Goal: Transaction & Acquisition: Purchase product/service

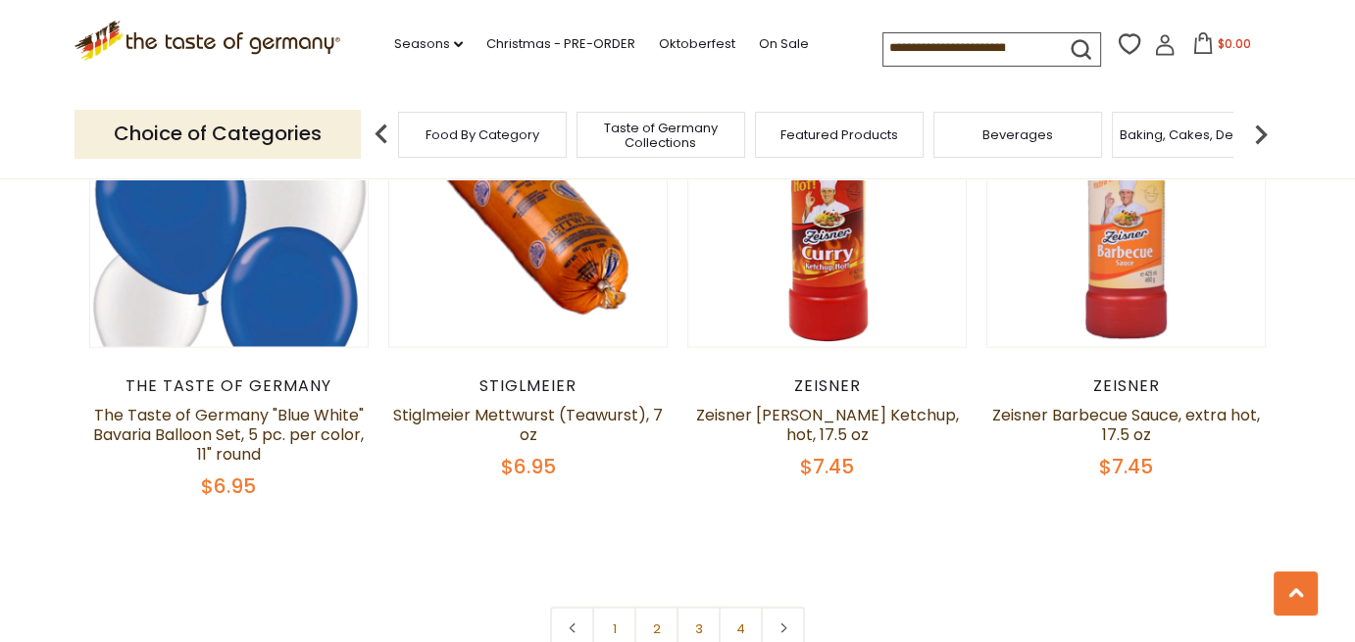
scroll to position [4804, 0]
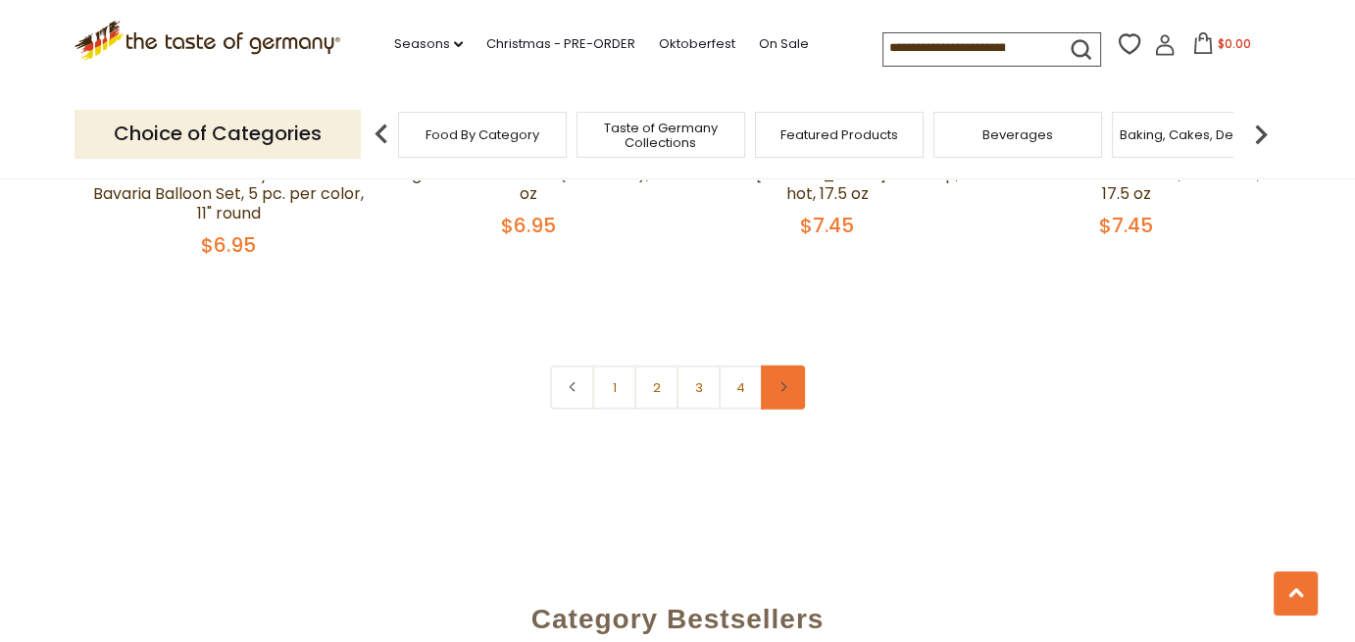
click at [788, 385] on icon at bounding box center [783, 387] width 12 height 10
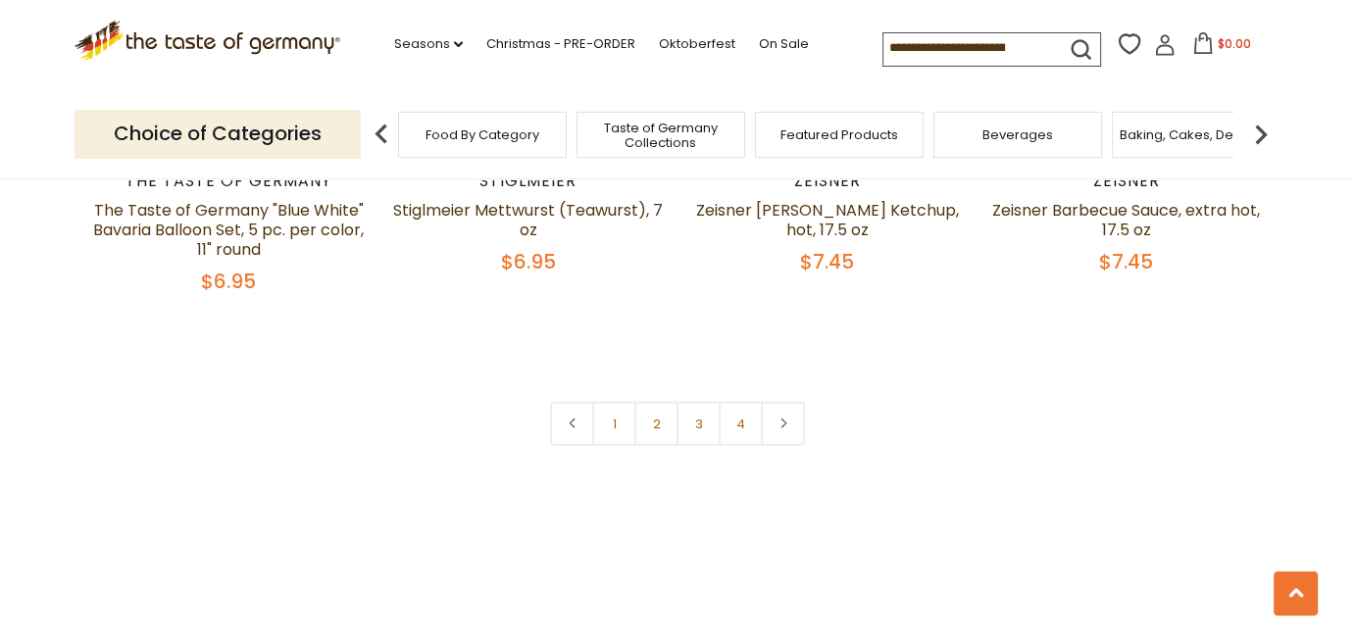
scroll to position [4804, 0]
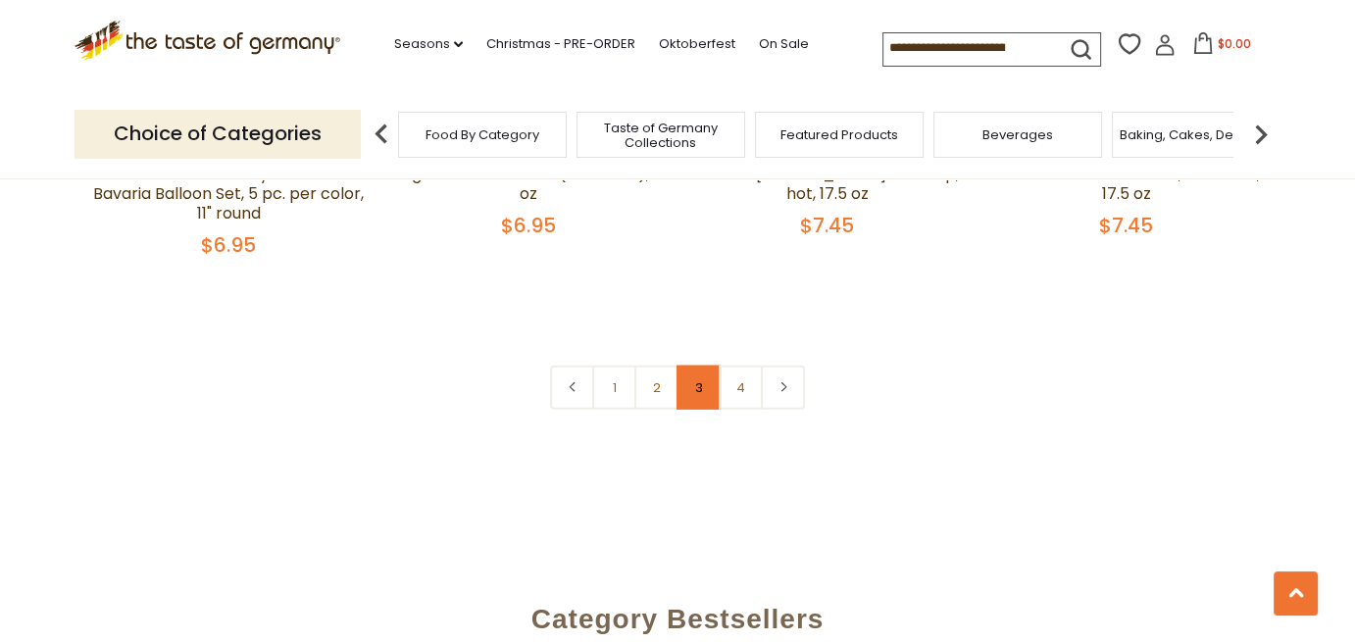
click at [701, 382] on link "3" at bounding box center [698, 388] width 44 height 44
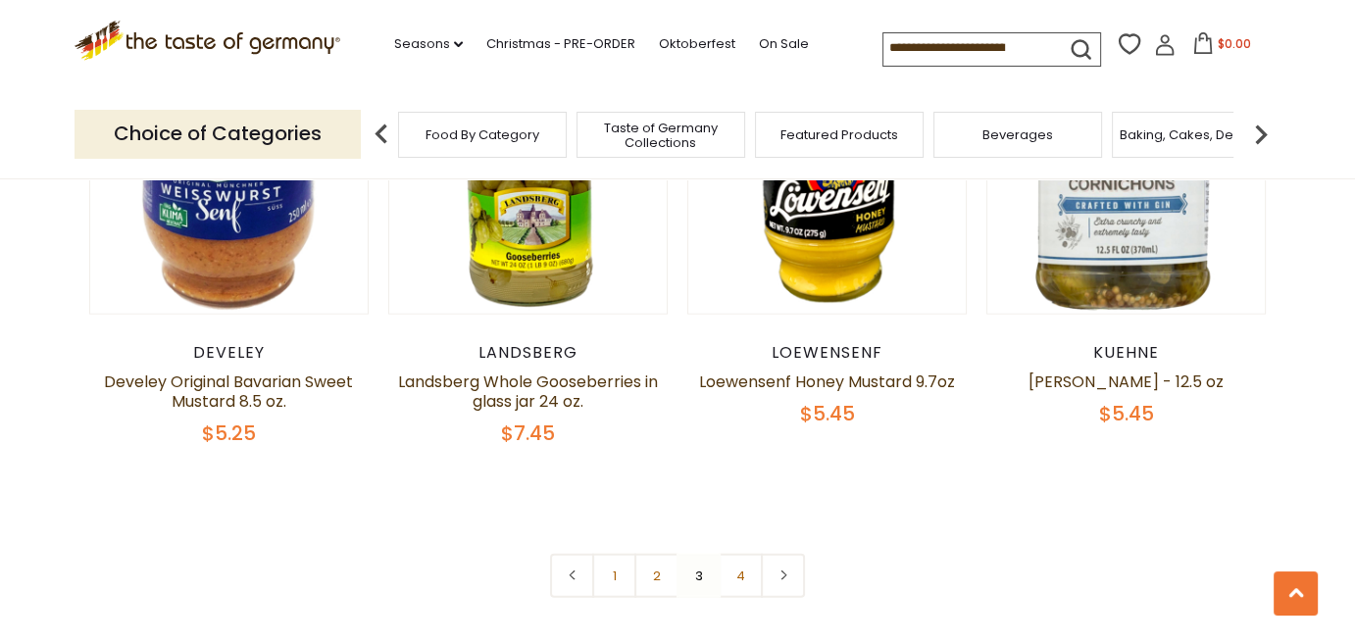
scroll to position [4760, 0]
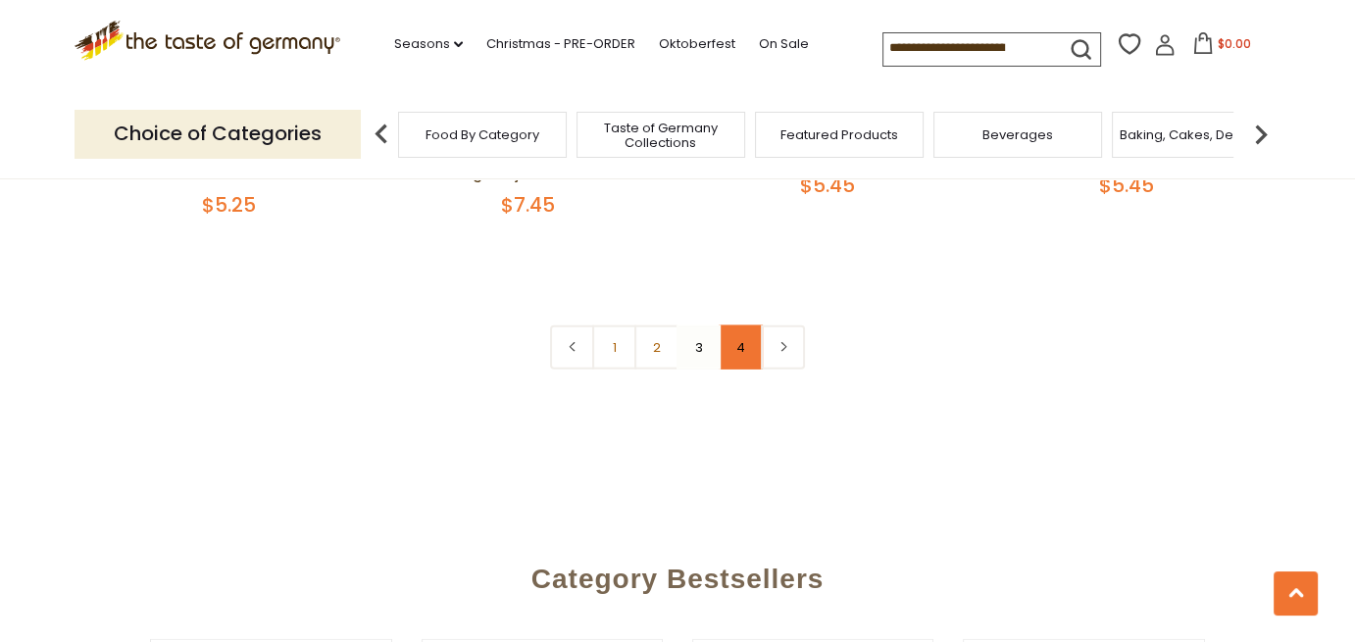
click at [744, 330] on link "4" at bounding box center [741, 347] width 44 height 44
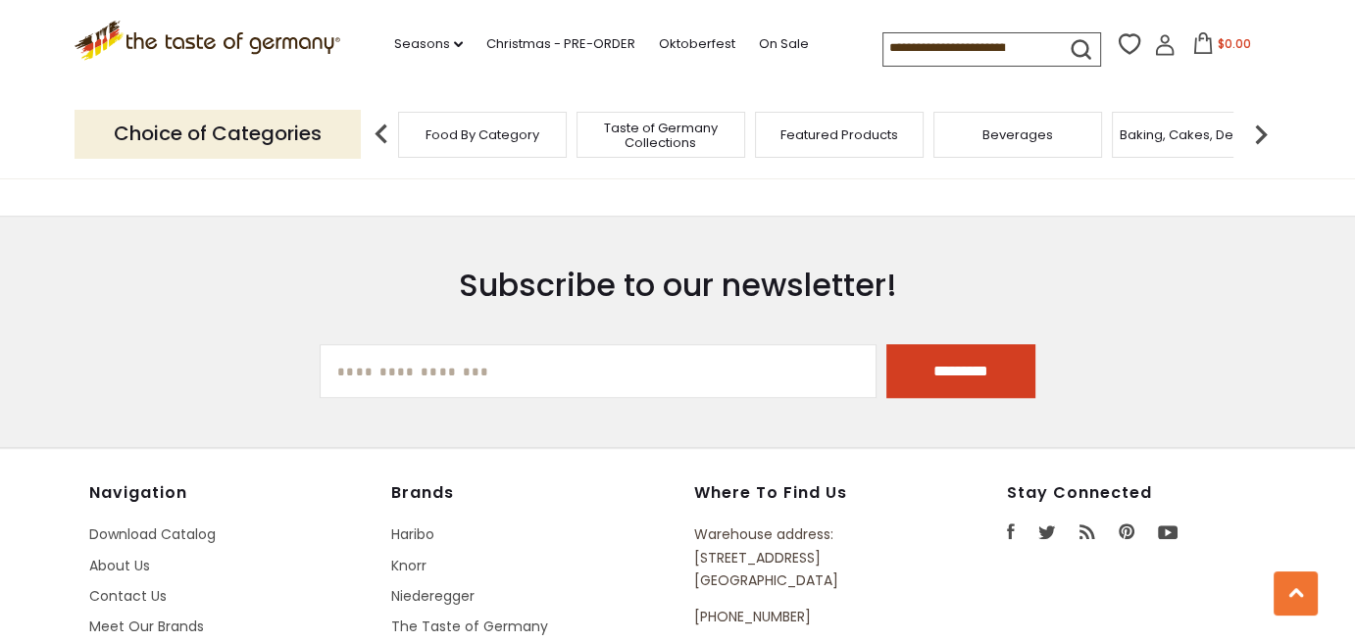
scroll to position [1819, 0]
click at [1172, 143] on div "Baking, Cakes, Desserts" at bounding box center [1196, 135] width 169 height 46
click at [1221, 142] on div "Baking, Cakes, Desserts" at bounding box center [1196, 135] width 169 height 46
click at [1207, 131] on span "Baking, Cakes, Desserts" at bounding box center [1186, 134] width 152 height 15
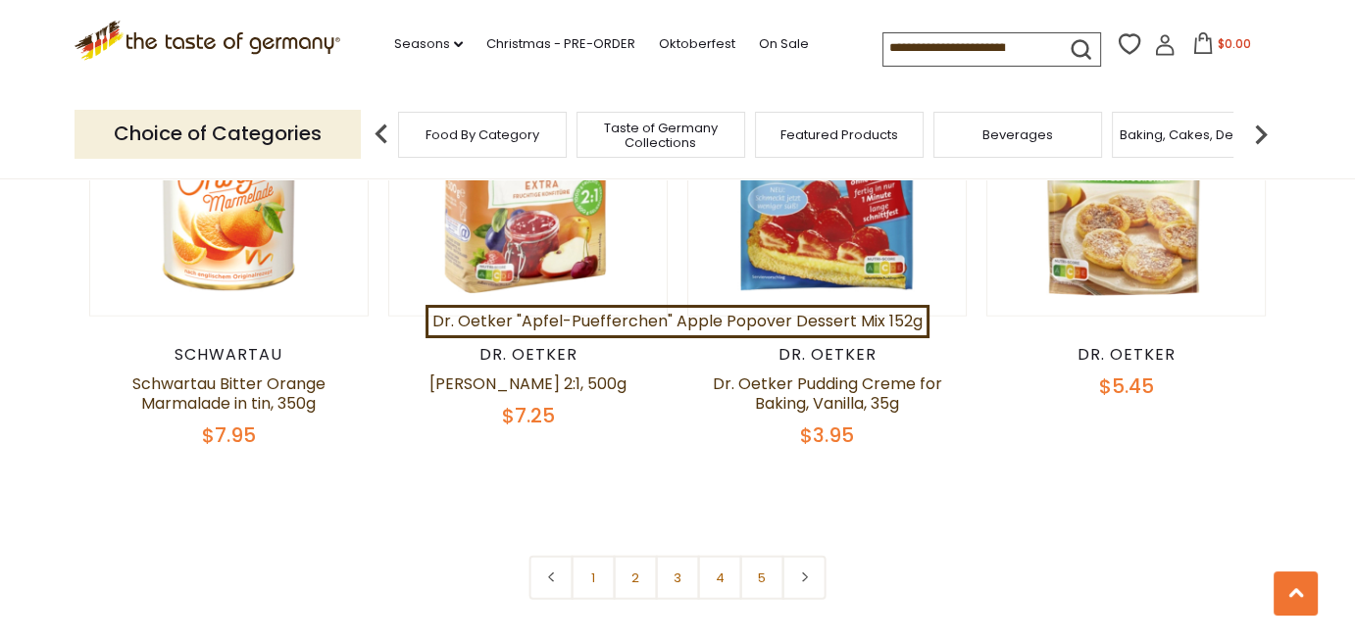
scroll to position [4310, 0]
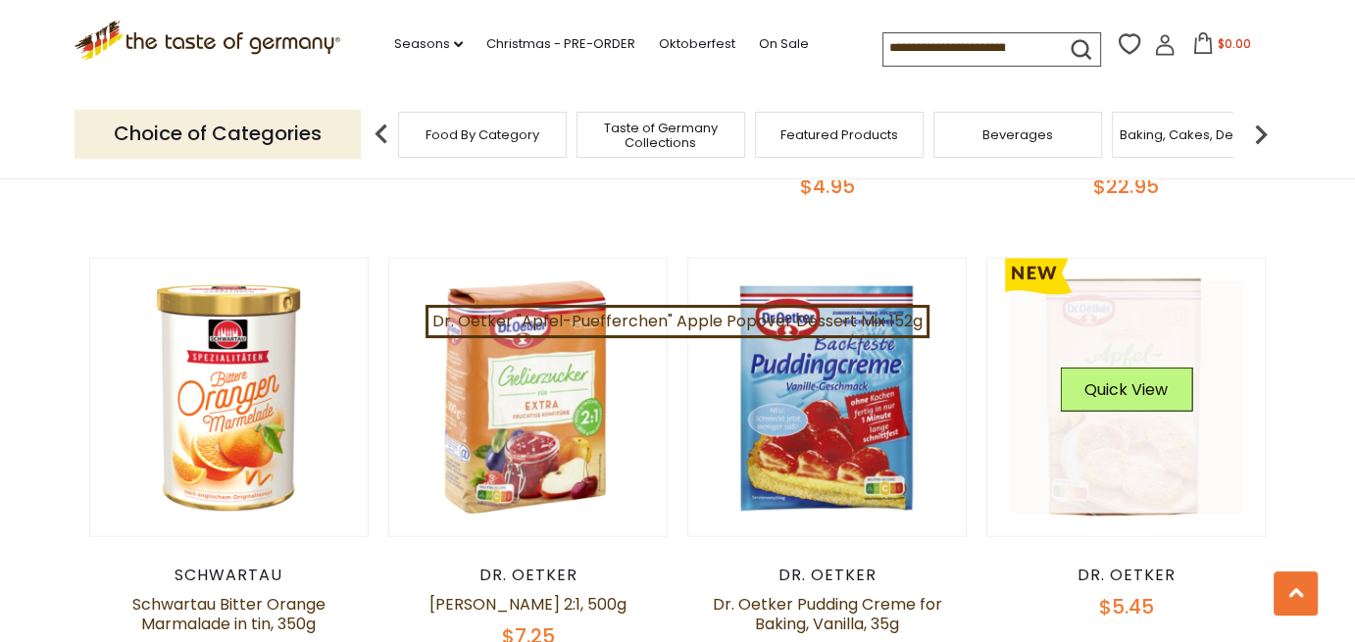
click at [1119, 417] on link at bounding box center [1126, 397] width 233 height 233
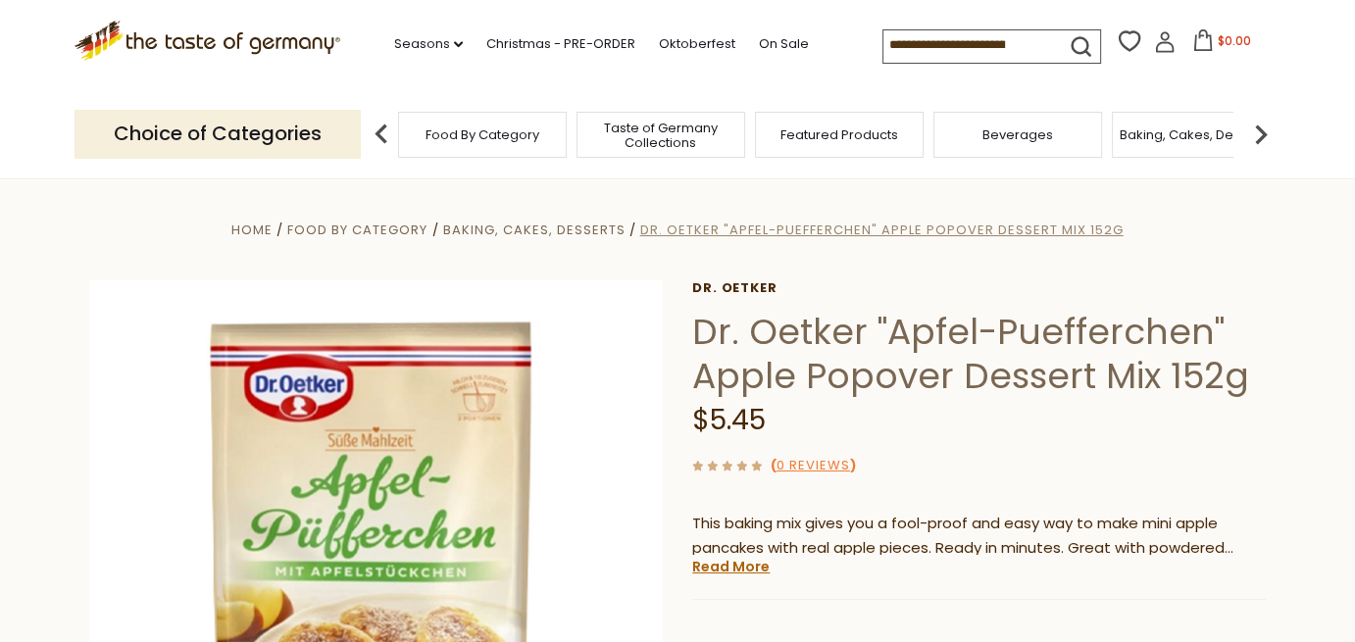
click at [821, 227] on span "Dr. Oetker "Apfel-Puefferchen" Apple Popover Dessert Mix 152g" at bounding box center [881, 230] width 483 height 19
click at [746, 568] on link "Read More" at bounding box center [730, 567] width 77 height 20
